Goal: Share content: Share content

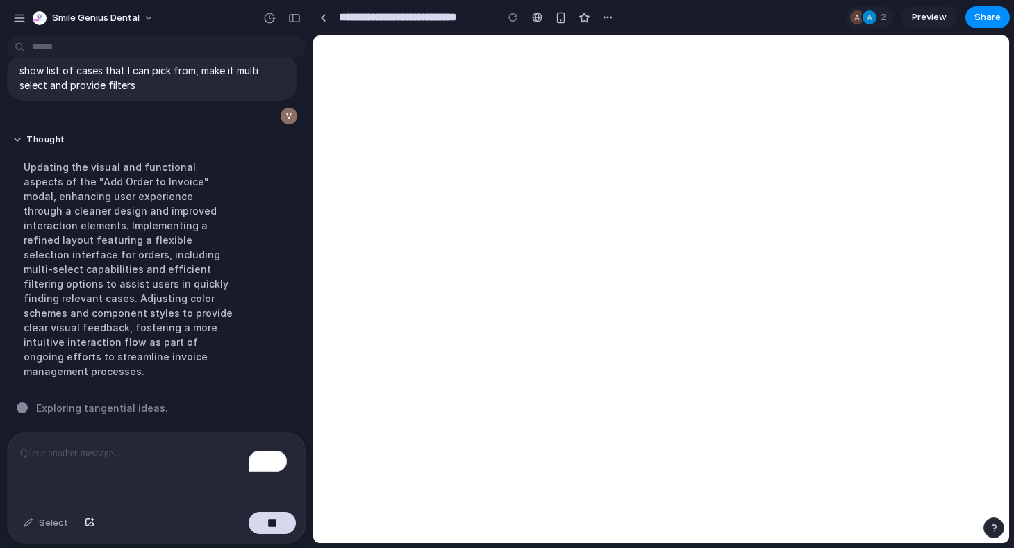
scroll to position [11642, 0]
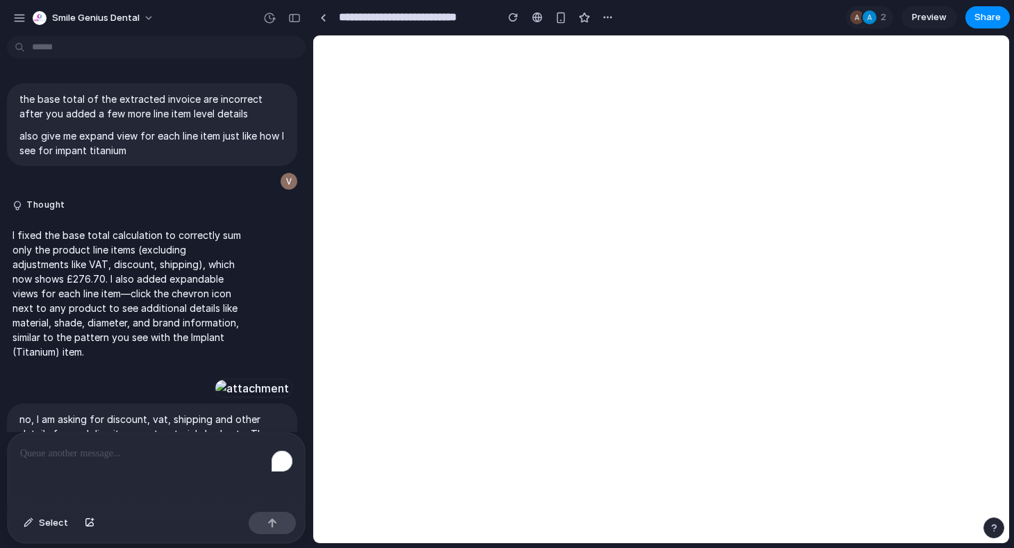
scroll to position [11321, 0]
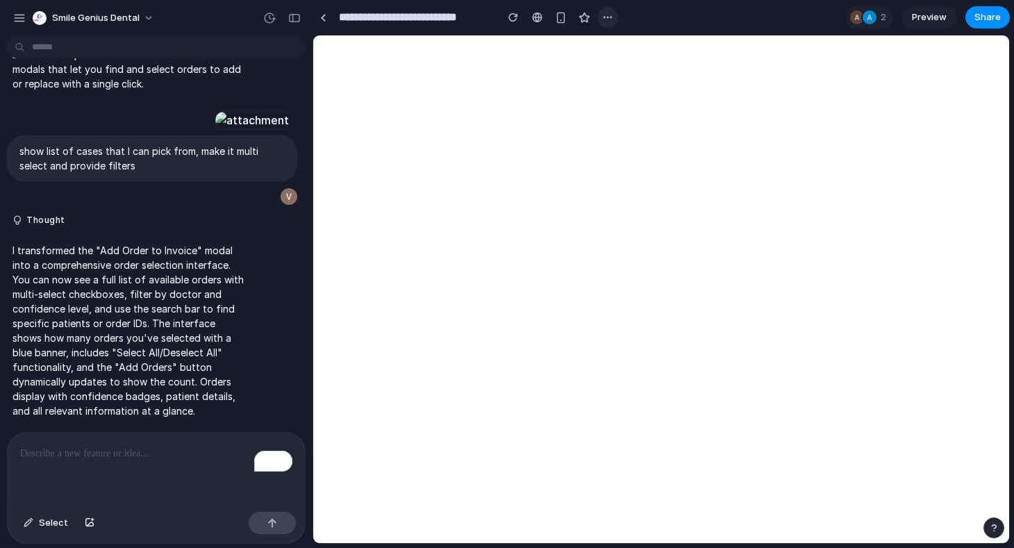
click at [615, 16] on button "button" at bounding box center [607, 17] width 21 height 21
click at [613, 18] on div "Duplicate Delete" at bounding box center [507, 274] width 1014 height 548
click at [297, 18] on div "button" at bounding box center [294, 18] width 13 height 10
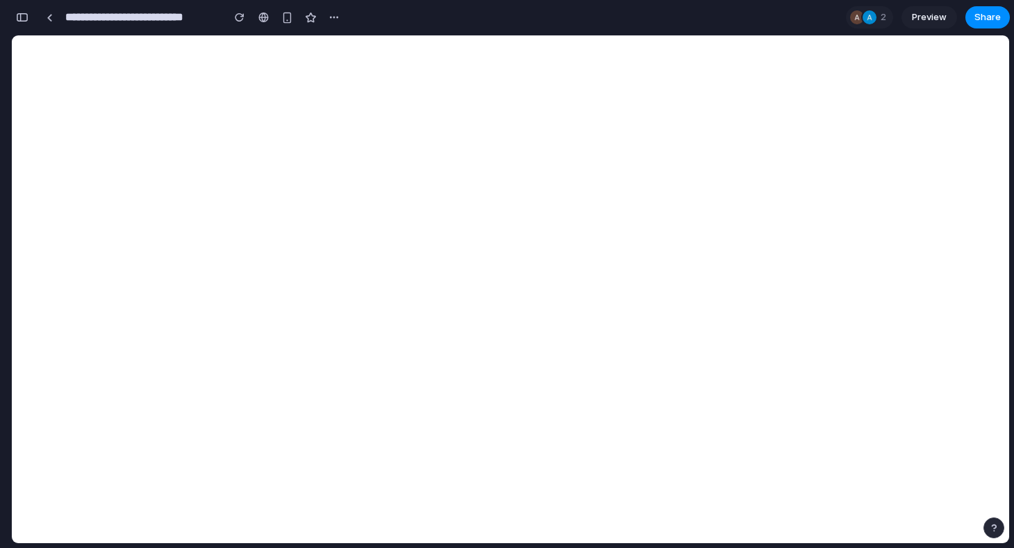
scroll to position [18000, 0]
click at [930, 14] on span "Preview" at bounding box center [929, 17] width 35 height 14
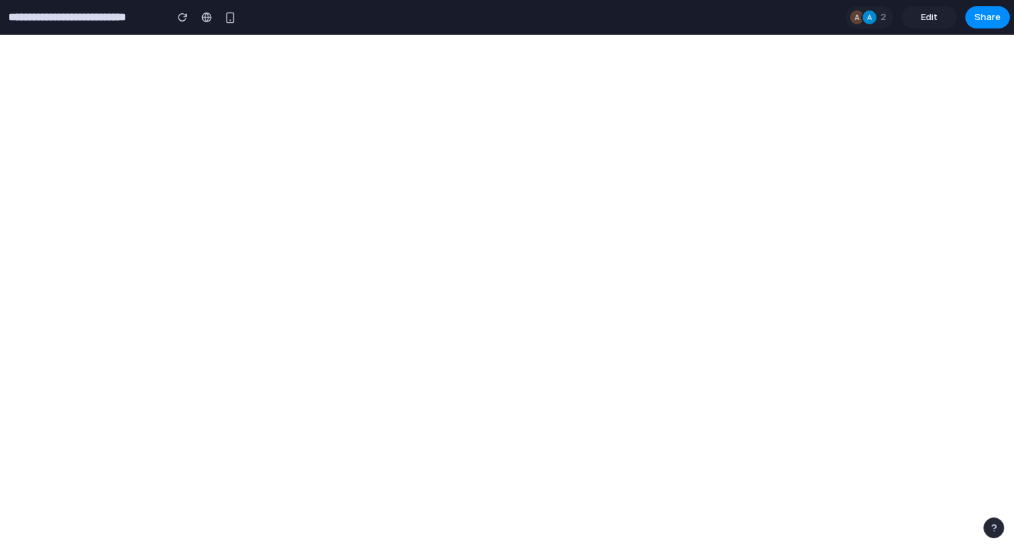
click at [929, 20] on span "Edit" at bounding box center [929, 17] width 17 height 14
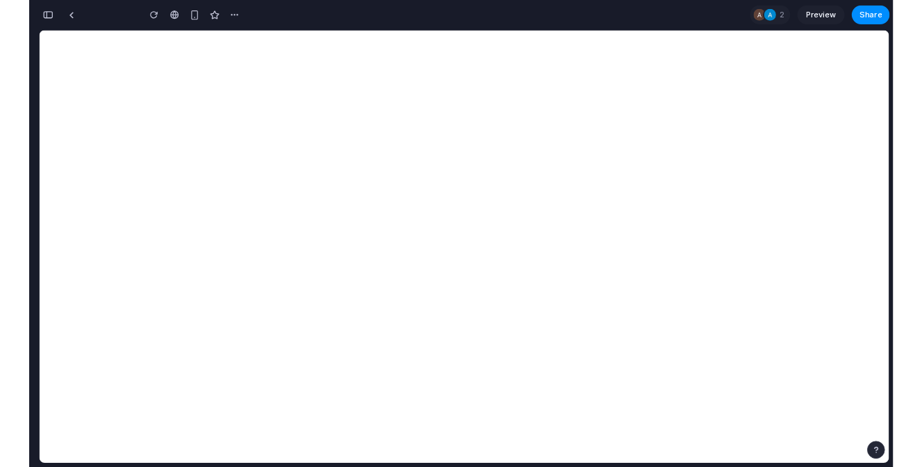
scroll to position [18210, 0]
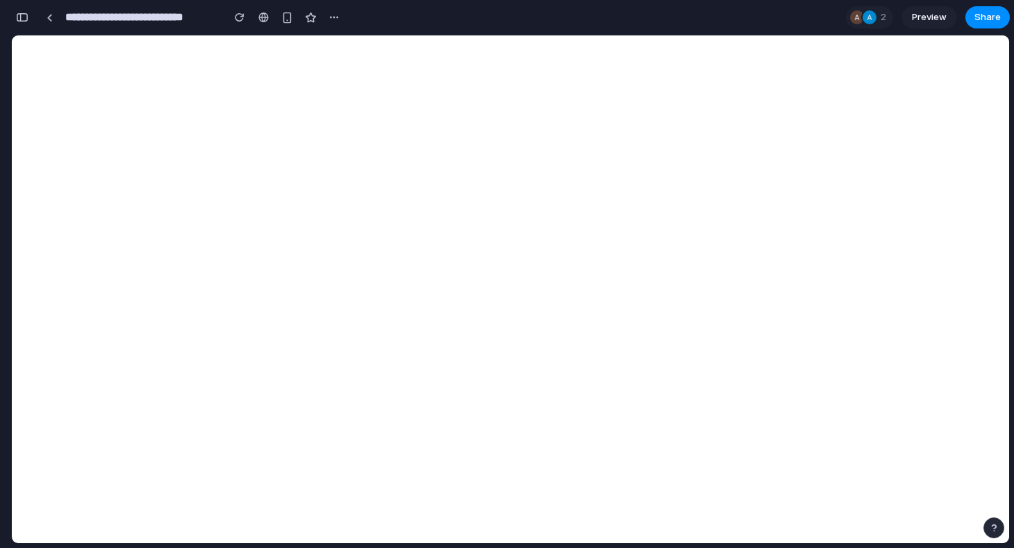
click at [1009, 535] on main "Chat Preview" at bounding box center [510, 289] width 999 height 509
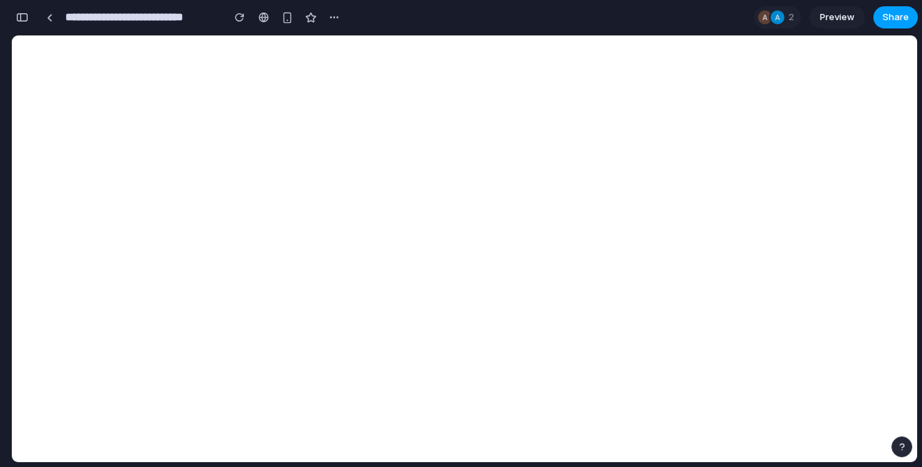
click at [882, 10] on button "Share" at bounding box center [895, 17] width 44 height 22
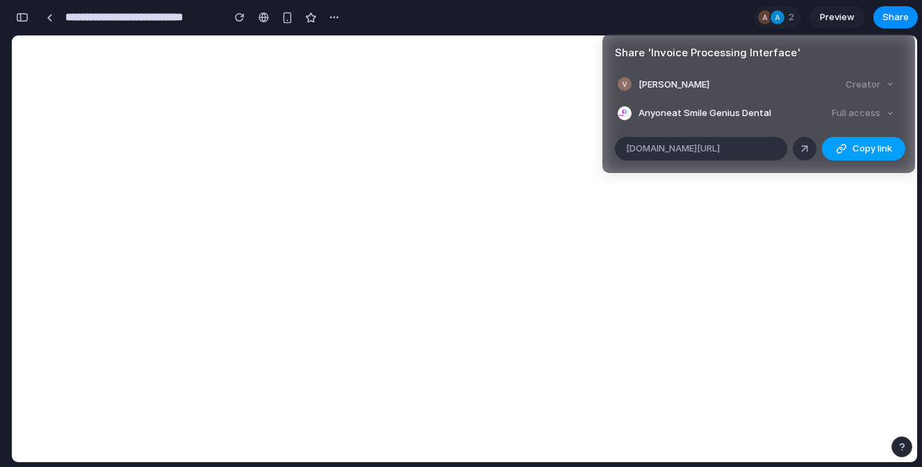
click at [849, 144] on button "Copy link" at bounding box center [863, 149] width 83 height 24
